Goal: Task Accomplishment & Management: Manage account settings

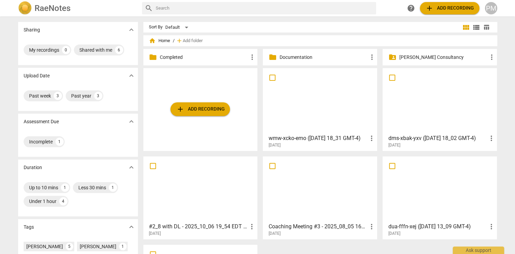
click at [6, 124] on div "Sharing expand_more My recordings 0 Shared with me 6 Upload Date expand_more Pa…" at bounding box center [257, 135] width 515 height 237
click at [312, 101] on div at bounding box center [320, 101] width 110 height 61
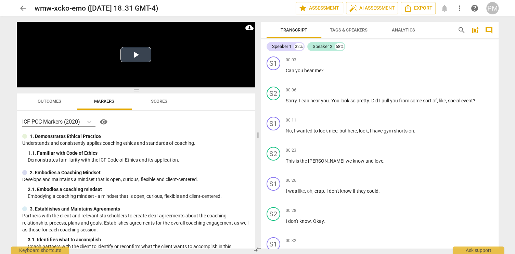
click at [135, 56] on button "Play Video" at bounding box center [136, 54] width 31 height 15
click at [20, 8] on span "arrow_back" at bounding box center [23, 8] width 8 height 8
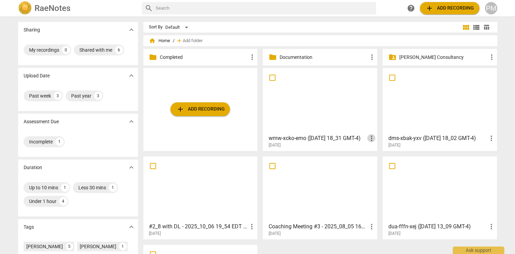
click at [371, 136] on span "more_vert" at bounding box center [372, 138] width 8 height 8
click at [378, 153] on li "Delete" at bounding box center [379, 154] width 26 height 16
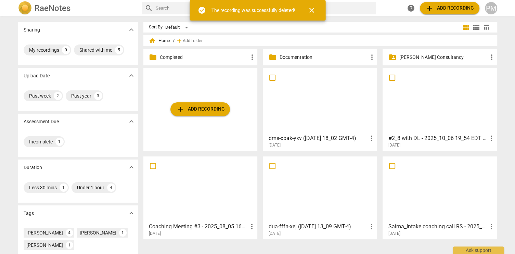
click at [319, 103] on div at bounding box center [320, 101] width 110 height 61
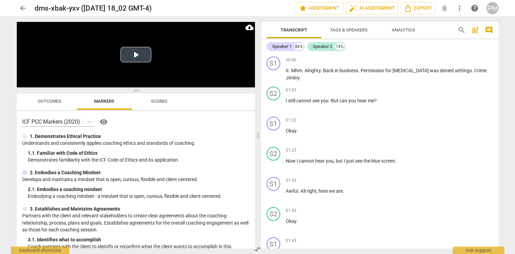
click at [134, 55] on button "Play Video" at bounding box center [136, 54] width 31 height 15
click at [347, 30] on span "Tags & Speakers" at bounding box center [349, 29] width 38 height 5
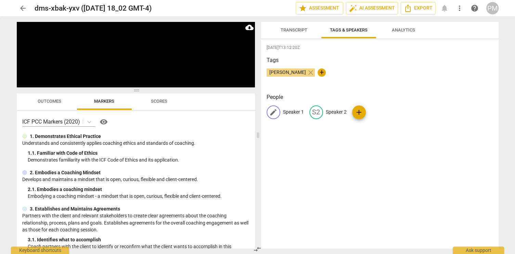
click at [291, 111] on p "Speaker 1" at bounding box center [293, 112] width 21 height 7
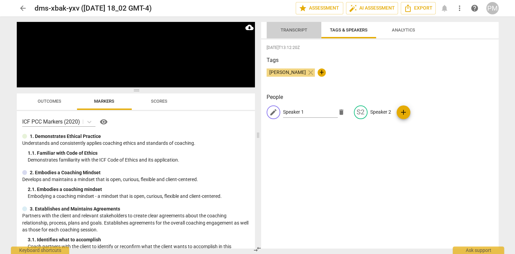
click at [307, 30] on span "Transcript" at bounding box center [294, 29] width 27 height 5
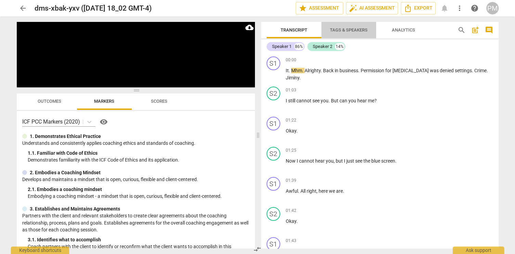
click at [342, 30] on span "Tags & Speakers" at bounding box center [349, 29] width 38 height 5
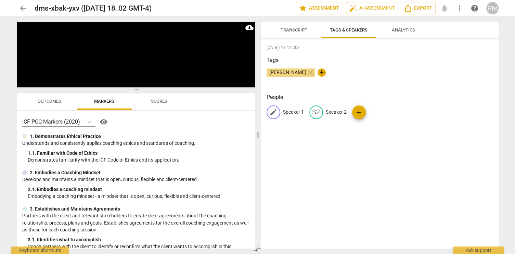
click at [291, 111] on p "Speaker 1" at bounding box center [293, 112] width 21 height 7
type input "Client"
click at [376, 112] on p "Speaker 2" at bounding box center [381, 112] width 21 height 7
type input "Coach"
click at [368, 148] on div "[DATE]T13:12:20Z Tags [PERSON_NAME] close + People CL Client edit Coach delete …" at bounding box center [380, 143] width 238 height 209
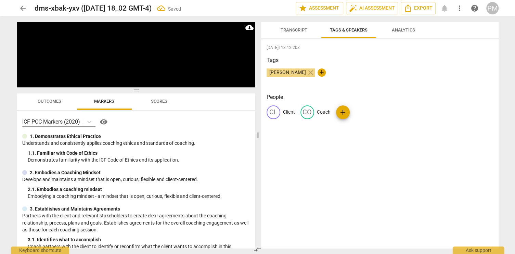
click at [296, 29] on span "Transcript" at bounding box center [294, 29] width 27 height 5
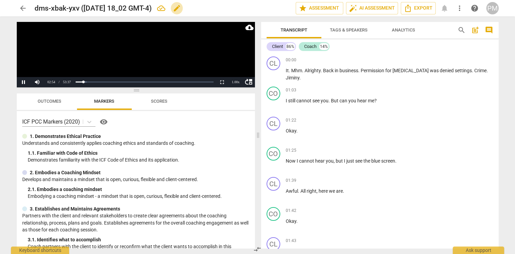
click at [181, 9] on span "edit" at bounding box center [177, 8] width 8 height 8
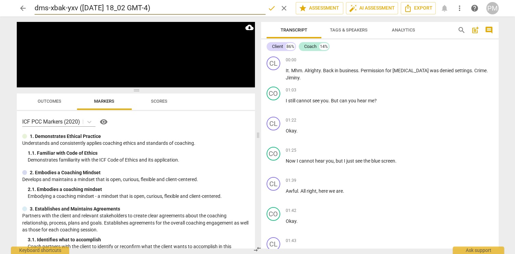
click at [35, 6] on input "dms-xbak-yxv ([DATE] 18_02 GMT-4)" at bounding box center [150, 8] width 231 height 13
type input "Saima Session : dms-xbak-yxv ([DATE] 18_02 GMT-4)"
click at [270, 9] on span "done" at bounding box center [272, 8] width 8 height 8
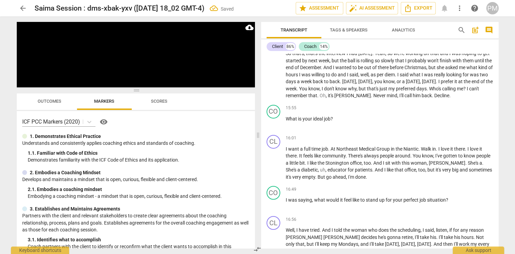
scroll to position [2375, 0]
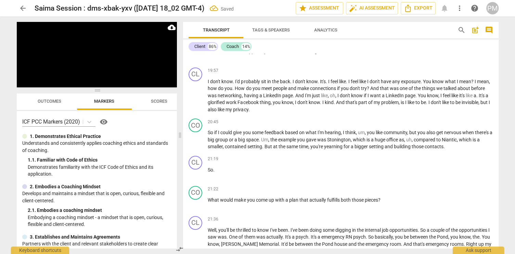
drag, startPoint x: 257, startPoint y: 136, endPoint x: 204, endPoint y: 132, distance: 52.9
click at [181, 129] on span at bounding box center [180, 135] width 4 height 238
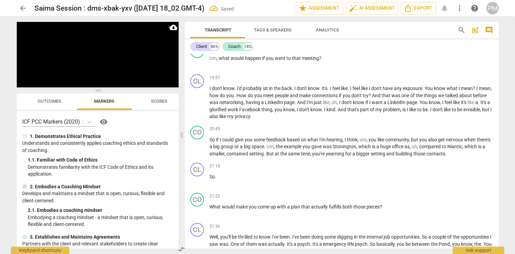
scroll to position [2164, 0]
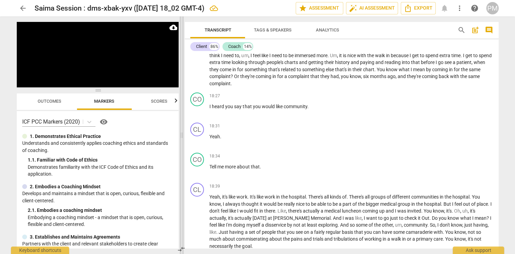
drag, startPoint x: 183, startPoint y: 132, endPoint x: 208, endPoint y: 136, distance: 25.0
click at [184, 136] on span at bounding box center [182, 135] width 4 height 238
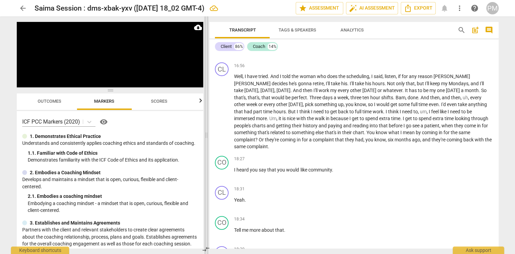
scroll to position [2227, 0]
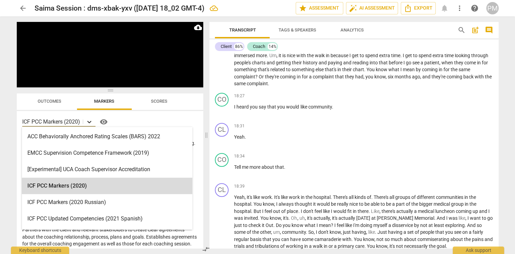
click at [90, 121] on icon at bounding box center [89, 122] width 7 height 7
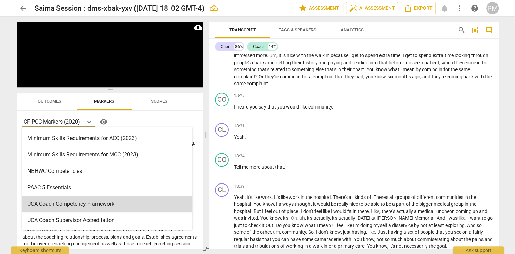
scroll to position [0, 0]
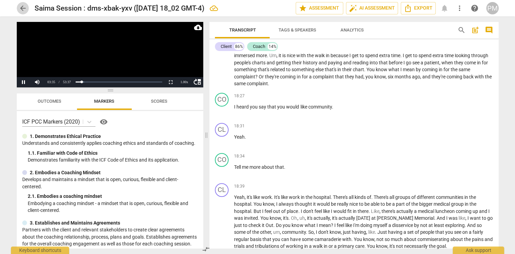
click at [20, 8] on span "arrow_back" at bounding box center [23, 8] width 8 height 8
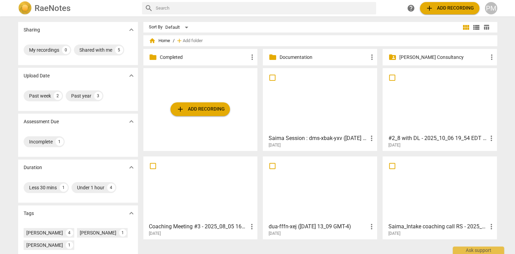
click at [420, 120] on div at bounding box center [440, 101] width 110 height 61
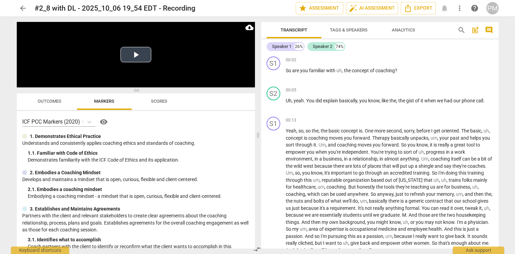
click at [134, 52] on button "Play Video" at bounding box center [136, 54] width 31 height 15
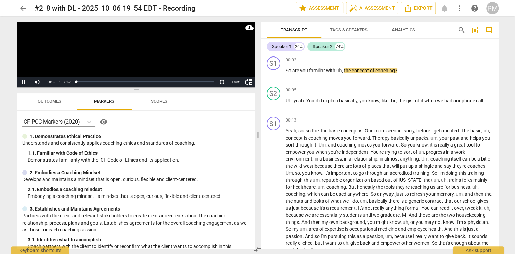
click at [341, 30] on span "Tags & Speakers" at bounding box center [349, 29] width 38 height 5
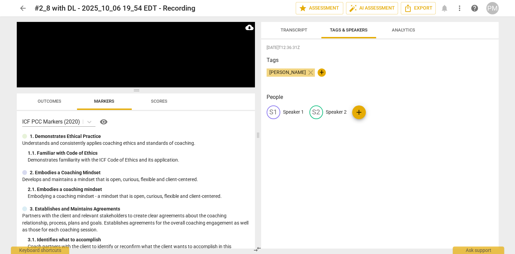
click at [289, 111] on p "Speaker 1" at bounding box center [293, 112] width 21 height 7
type input "Coach"
click at [371, 110] on p "Speaker 2" at bounding box center [381, 112] width 21 height 7
type input "Client"
click at [334, 57] on h3 "Tags" at bounding box center [380, 60] width 227 height 8
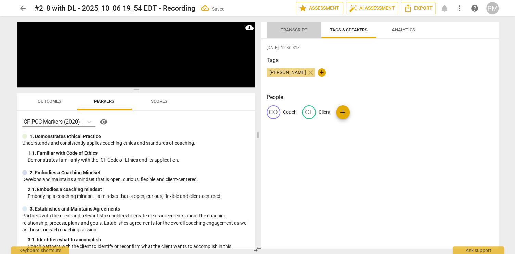
click at [293, 29] on span "Transcript" at bounding box center [294, 29] width 27 height 5
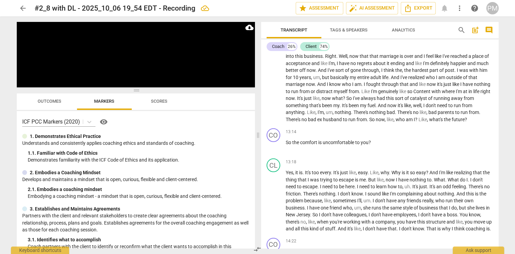
scroll to position [1690, 0]
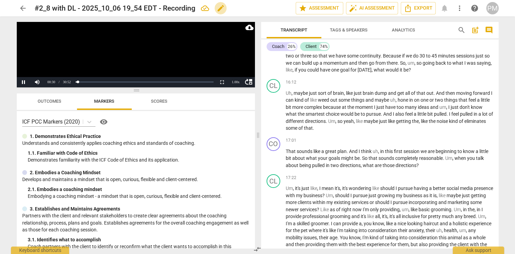
click at [221, 8] on span "edit" at bounding box center [221, 8] width 8 height 8
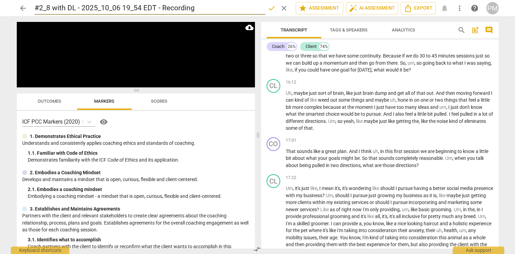
click at [35, 5] on input "#2_8 with DL - 2025_10_06 19_54 EDT - Recording" at bounding box center [150, 8] width 231 height 13
type input "Saima _ Coaching #2_8 with DL - 2025_10_06 19_54 EDT - Recording"
click at [270, 8] on span "done" at bounding box center [272, 8] width 8 height 8
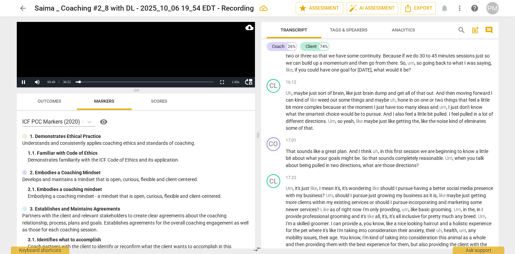
click at [22, 9] on span "arrow_back" at bounding box center [23, 8] width 8 height 8
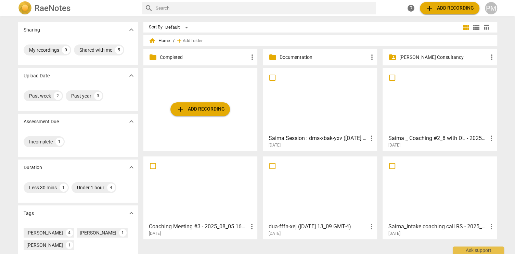
click at [322, 189] on div at bounding box center [320, 189] width 110 height 61
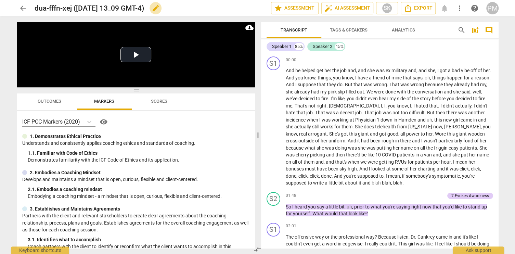
click at [160, 9] on span "edit" at bounding box center [156, 8] width 8 height 8
click at [36, 8] on input "dua-fffn-xej ([DATE] 13_09 GMT-4)" at bounding box center [138, 8] width 207 height 13
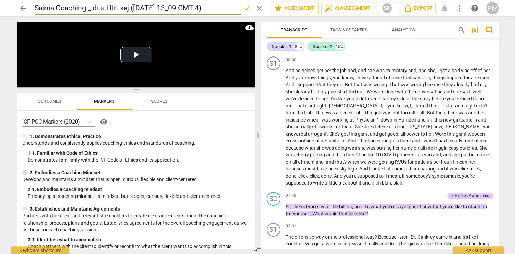
type input "Saima Coaching _ dua-fffn-xej ([DATE] 13_09 GMT-4)"
click at [247, 8] on span "done" at bounding box center [247, 8] width 8 height 8
click at [22, 7] on span "arrow_back" at bounding box center [23, 8] width 8 height 8
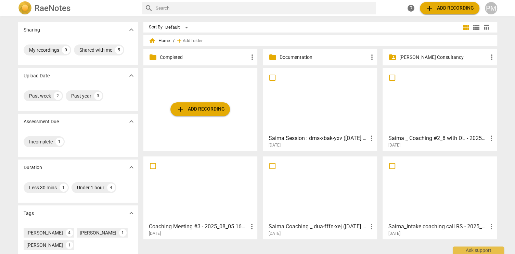
click at [441, 191] on div at bounding box center [440, 189] width 110 height 61
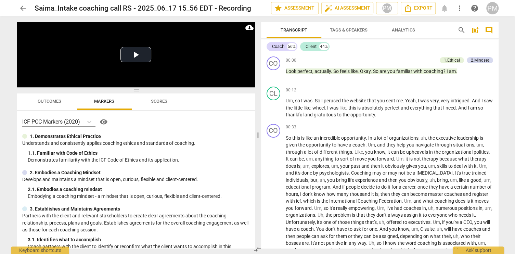
click at [49, 103] on span "Outcomes" at bounding box center [50, 101] width 24 height 5
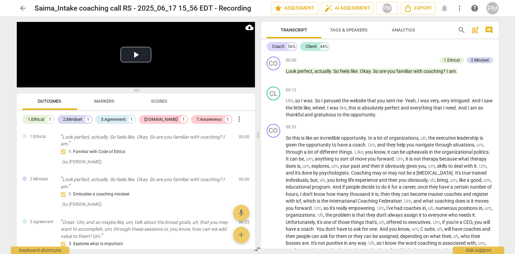
click at [104, 102] on span "Markers" at bounding box center [104, 101] width 20 height 5
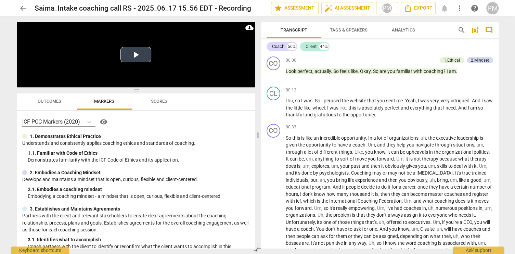
click at [138, 54] on button "Play Video" at bounding box center [136, 54] width 31 height 15
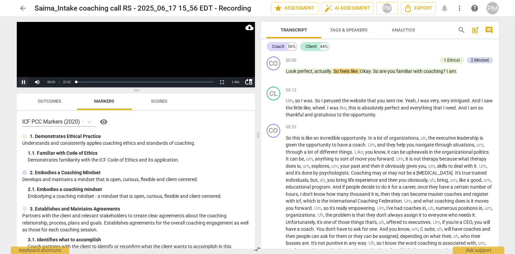
click at [24, 82] on button "Pause" at bounding box center [24, 82] width 14 height 10
click at [21, 9] on span "arrow_back" at bounding box center [23, 8] width 8 height 8
